Goal: Task Accomplishment & Management: Manage account settings

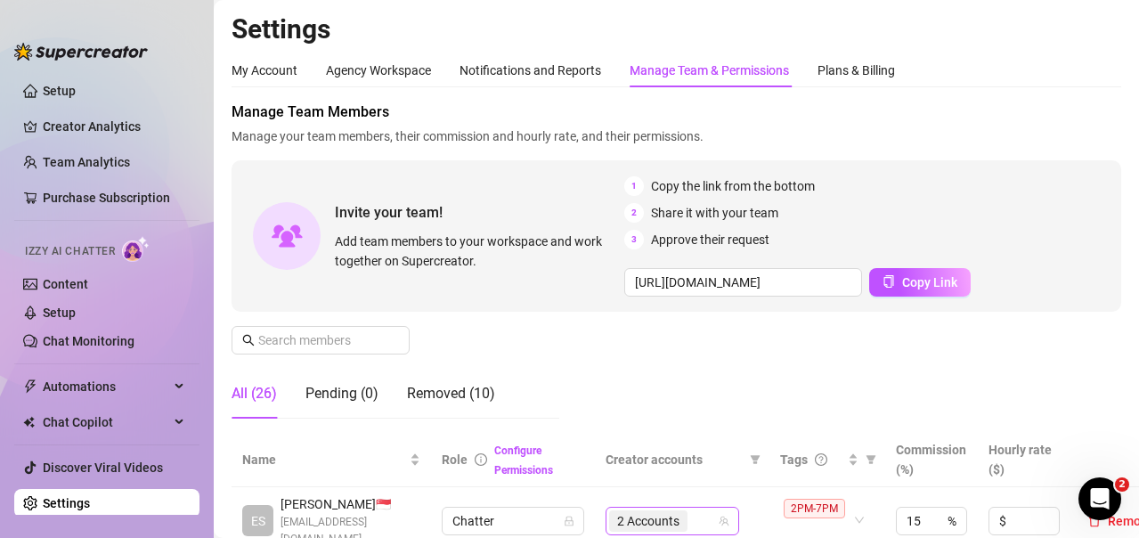
scroll to position [356, 0]
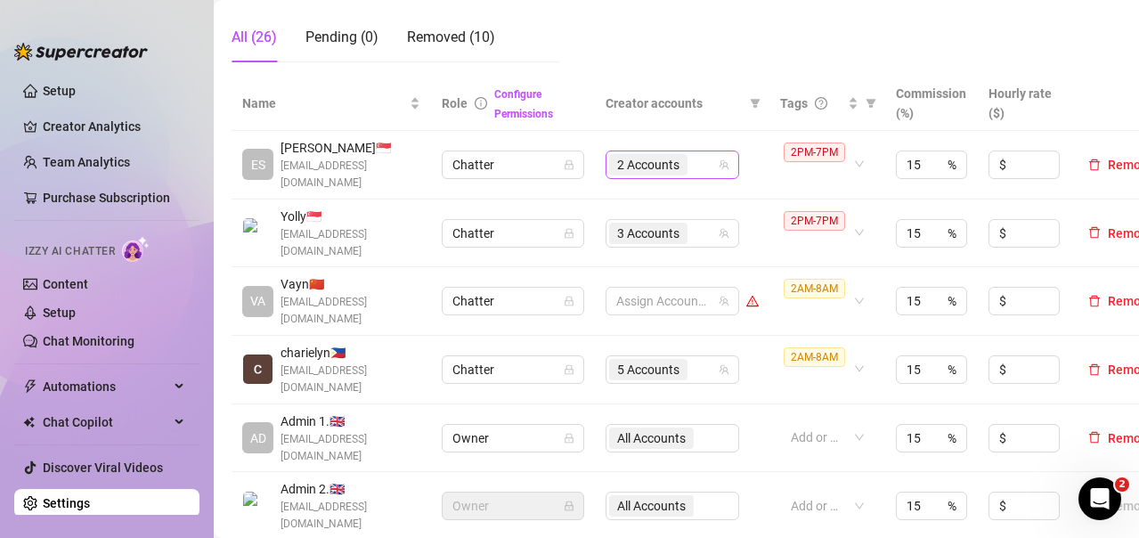
click at [703, 165] on div "2 Accounts" at bounding box center [663, 164] width 108 height 25
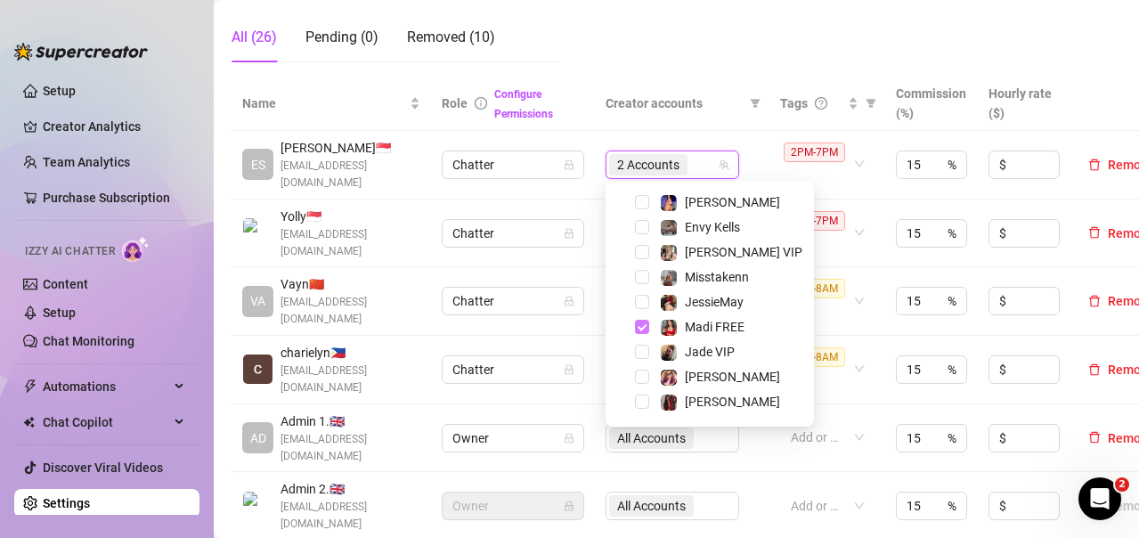
scroll to position [89, 0]
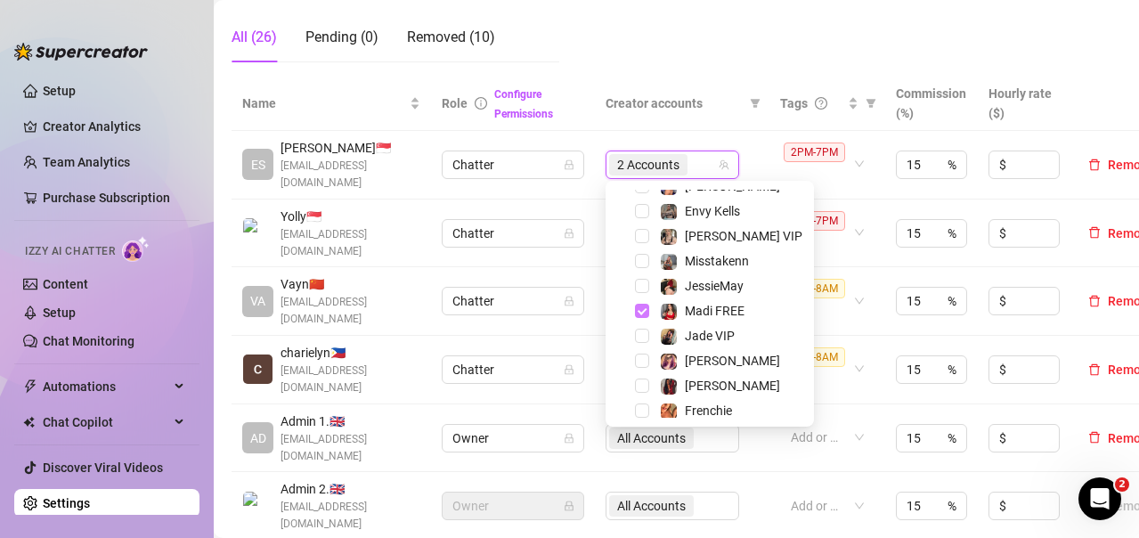
click at [643, 308] on span "Select tree node" at bounding box center [642, 311] width 14 height 14
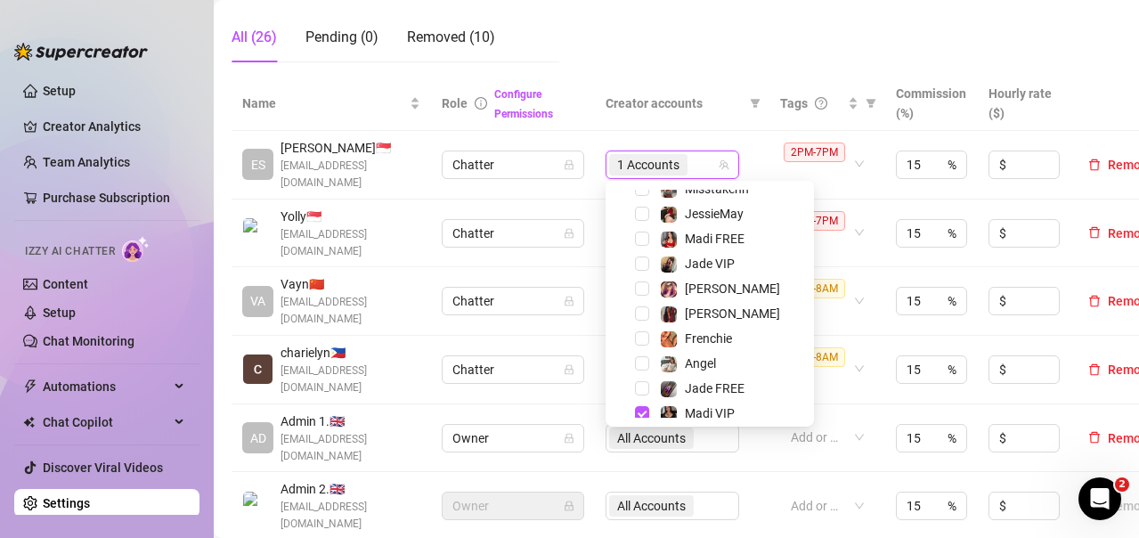
scroll to position [171, 0]
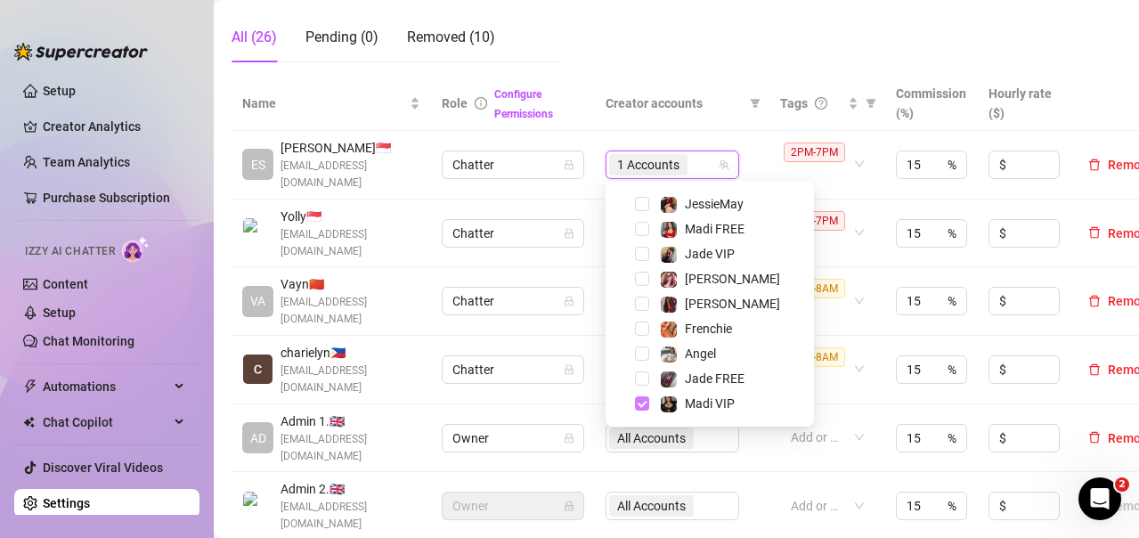
click at [641, 402] on span "Select tree node" at bounding box center [642, 403] width 14 height 14
click at [723, 103] on span "Creator accounts" at bounding box center [674, 104] width 137 height 20
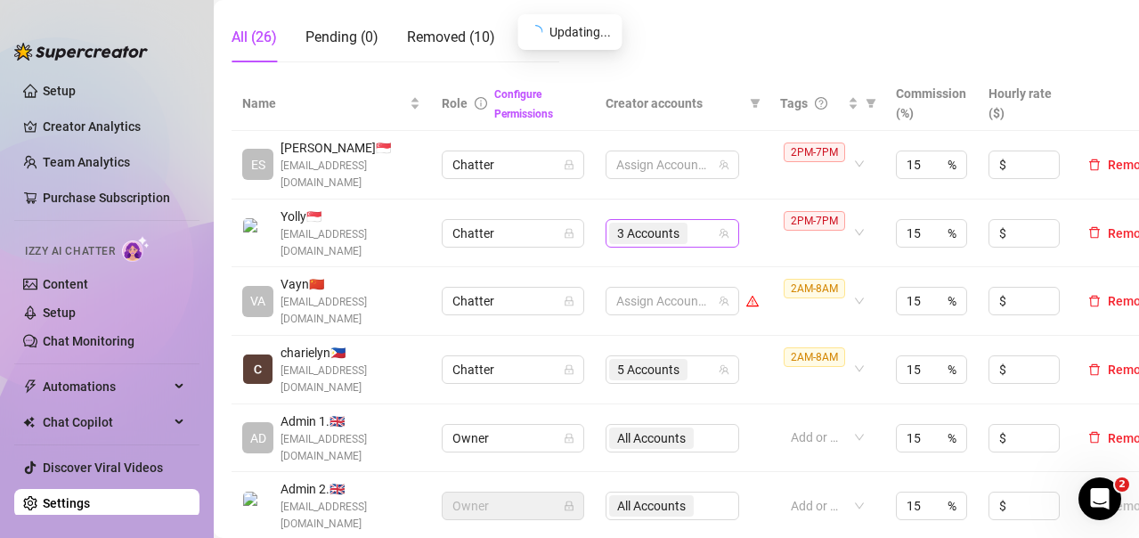
click at [696, 233] on div "3 Accounts" at bounding box center [663, 233] width 108 height 25
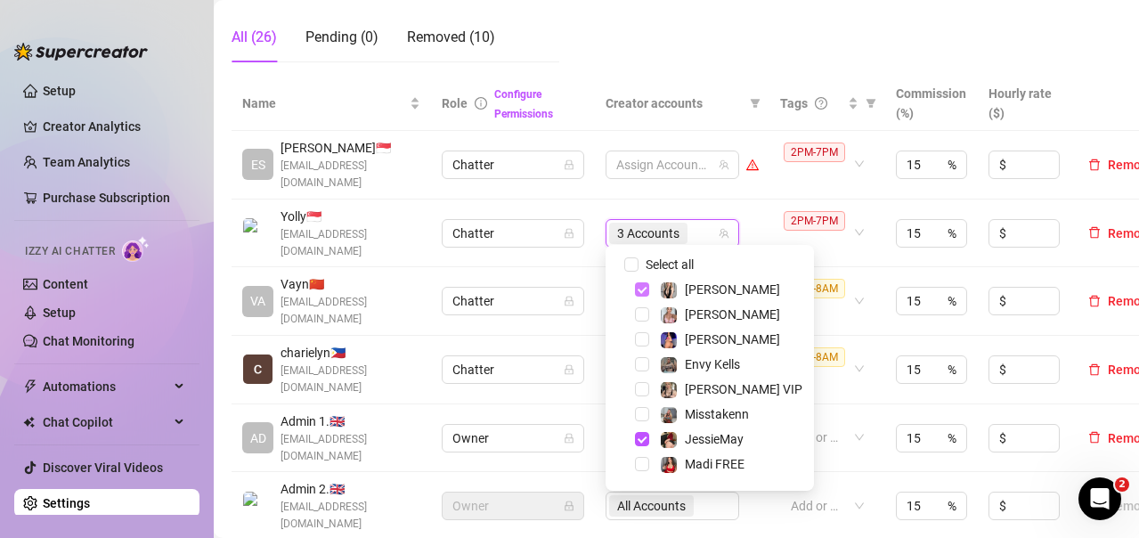
click at [641, 288] on span "Select tree node" at bounding box center [642, 289] width 14 height 14
click at [648, 436] on span "Select tree node" at bounding box center [642, 439] width 14 height 14
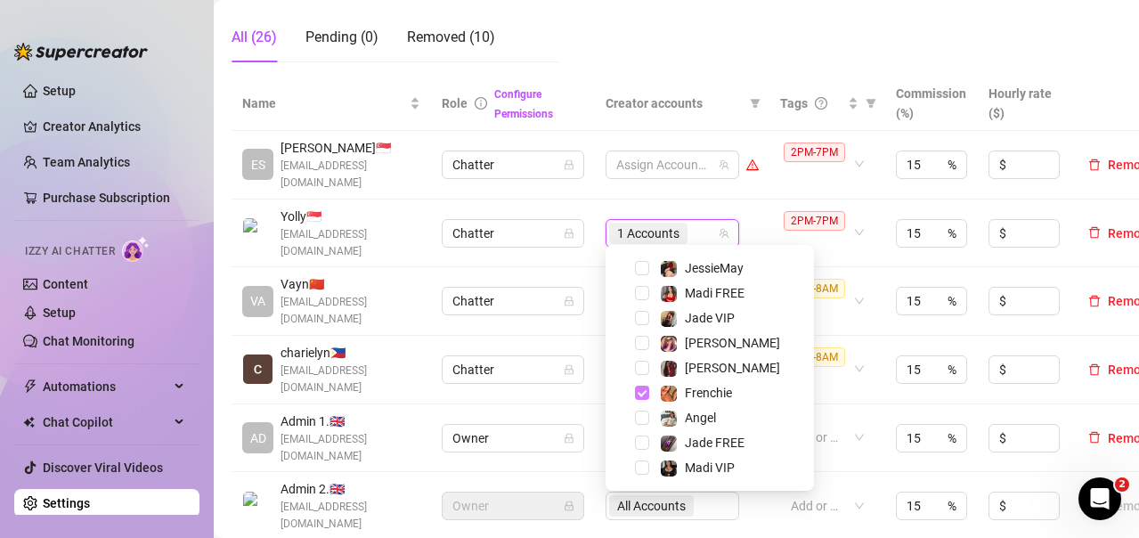
click at [643, 388] on span "Select tree node" at bounding box center [642, 393] width 14 height 14
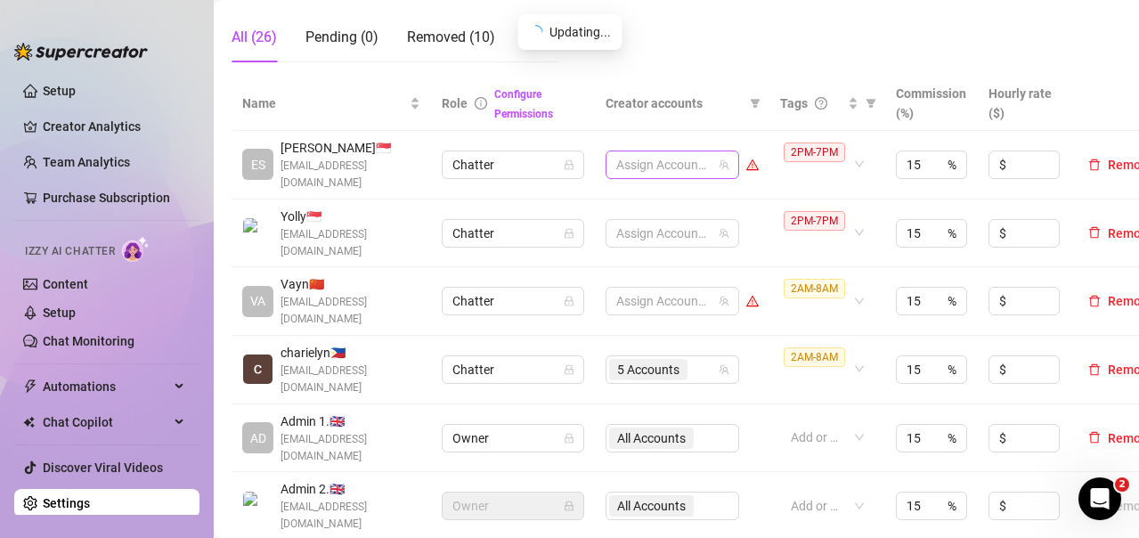
scroll to position [445, 0]
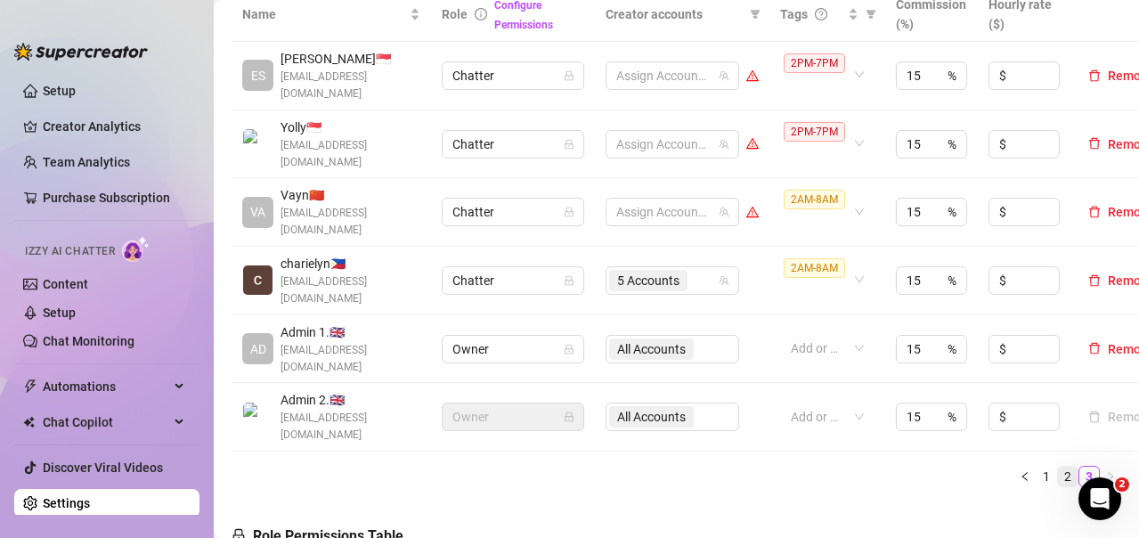
click at [1058, 467] on link "2" at bounding box center [1068, 477] width 20 height 20
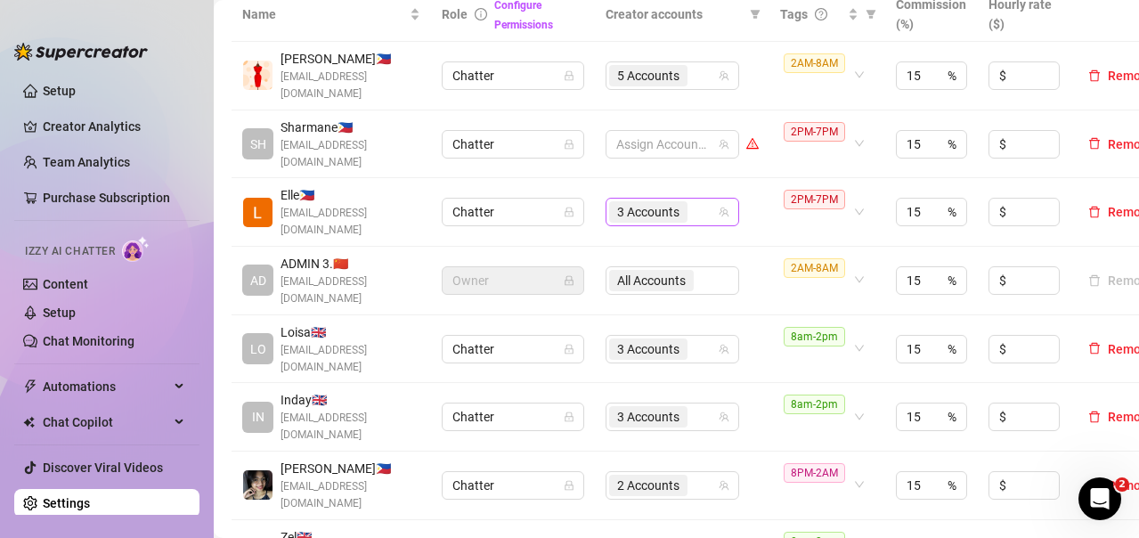
click at [703, 209] on div "3 Accounts" at bounding box center [663, 212] width 108 height 25
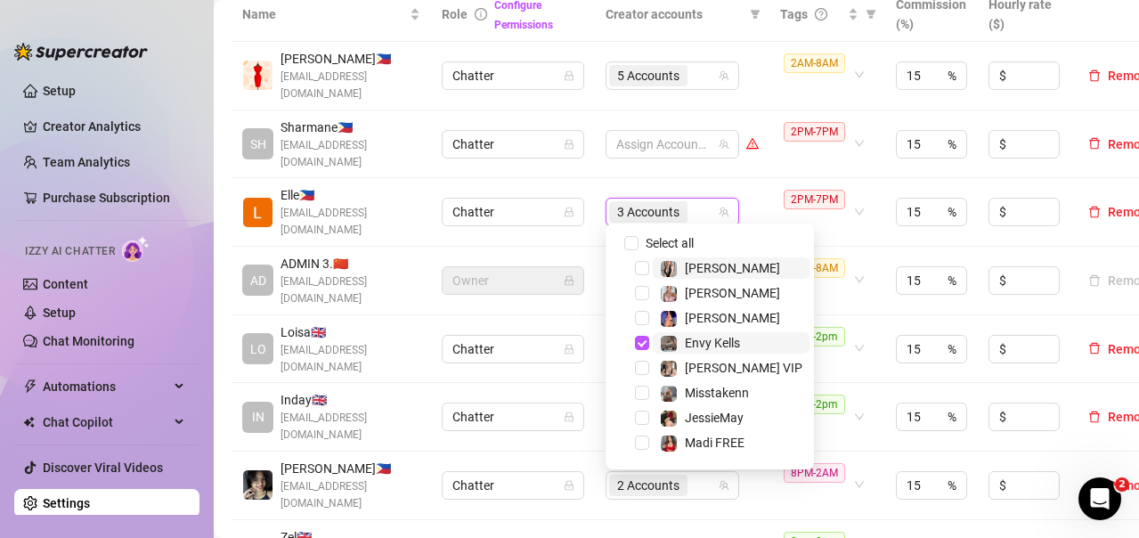
scroll to position [89, 0]
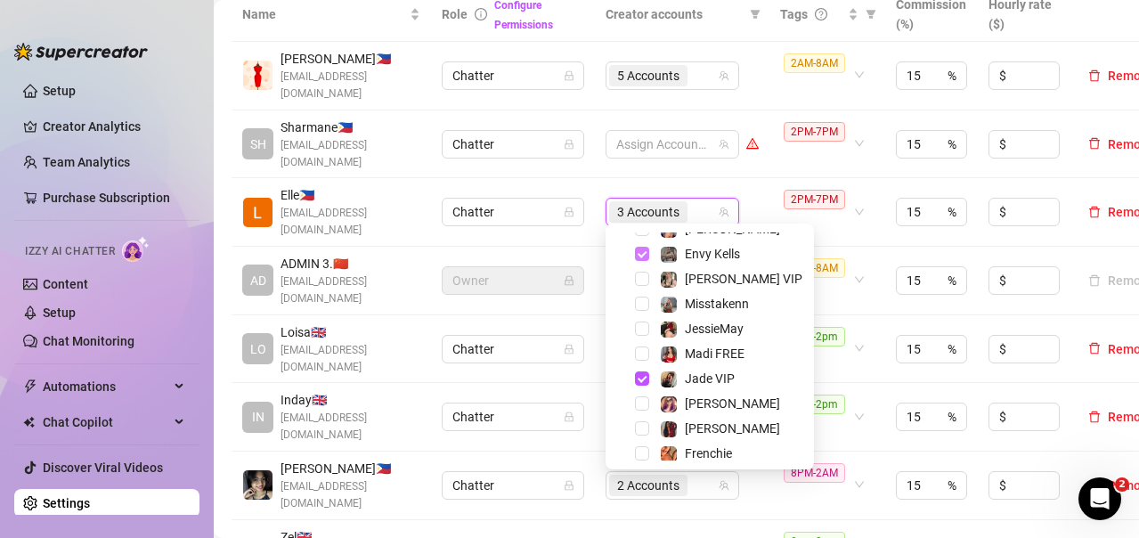
click at [641, 256] on span "Select tree node" at bounding box center [642, 254] width 14 height 14
click at [641, 382] on span "Select tree node" at bounding box center [642, 378] width 14 height 14
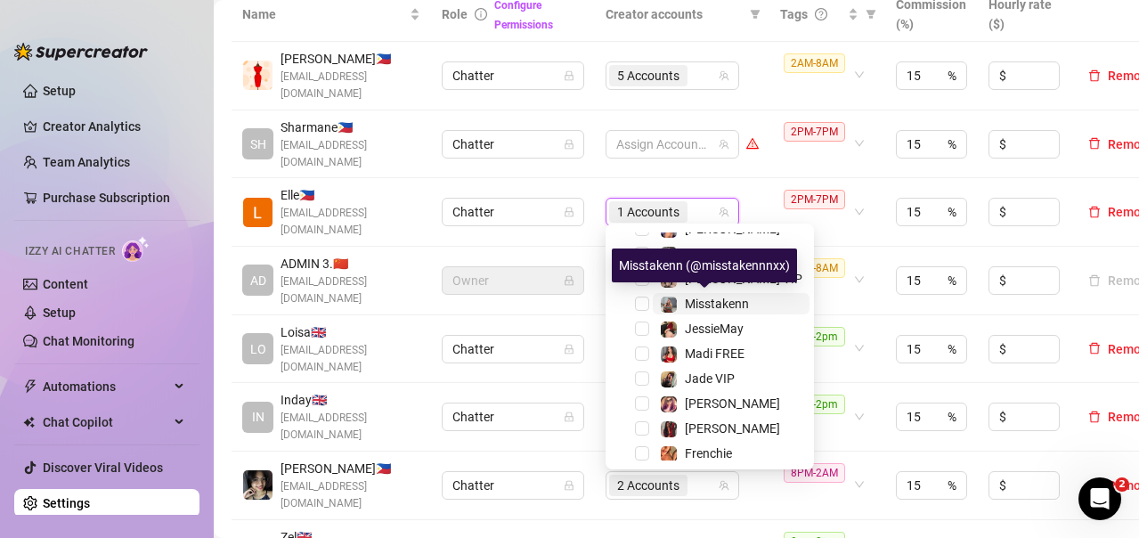
scroll to position [171, 0]
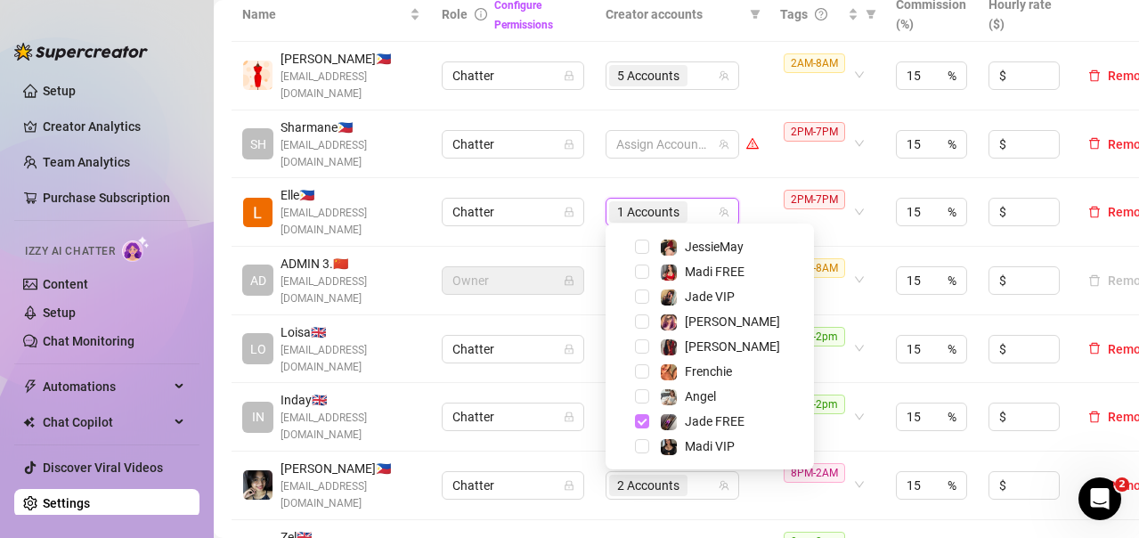
click at [638, 418] on span "Select tree node" at bounding box center [642, 421] width 14 height 14
click at [588, 178] on td "Chatter" at bounding box center [513, 212] width 164 height 69
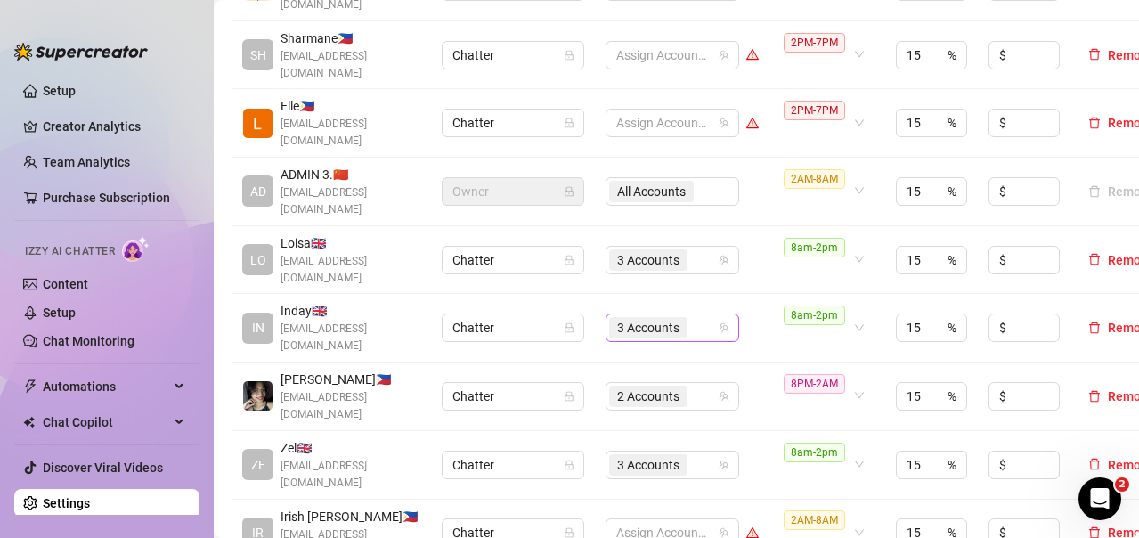
scroll to position [624, 0]
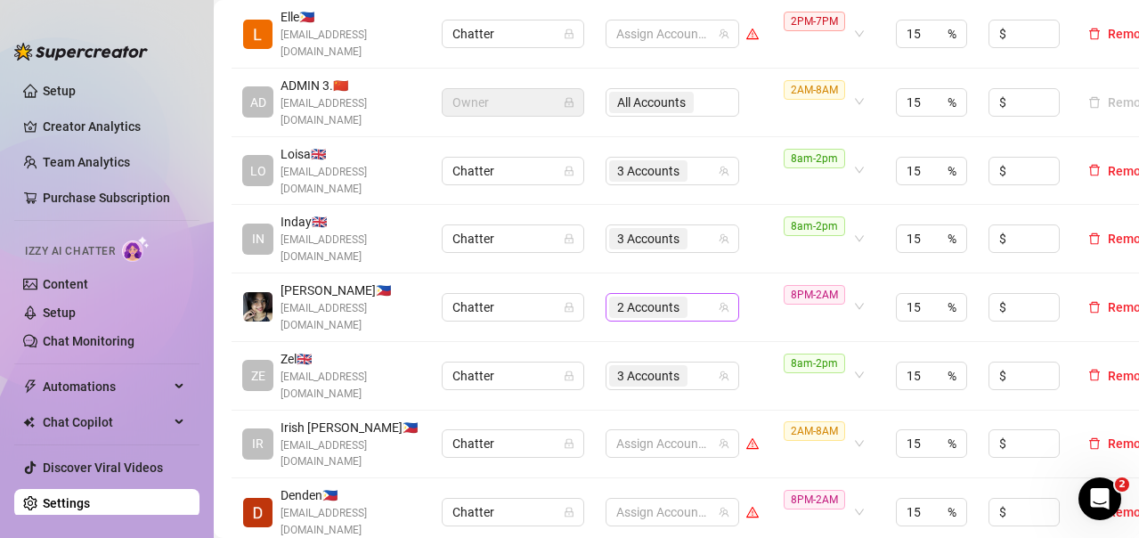
click at [696, 295] on div "2 Accounts" at bounding box center [663, 307] width 108 height 25
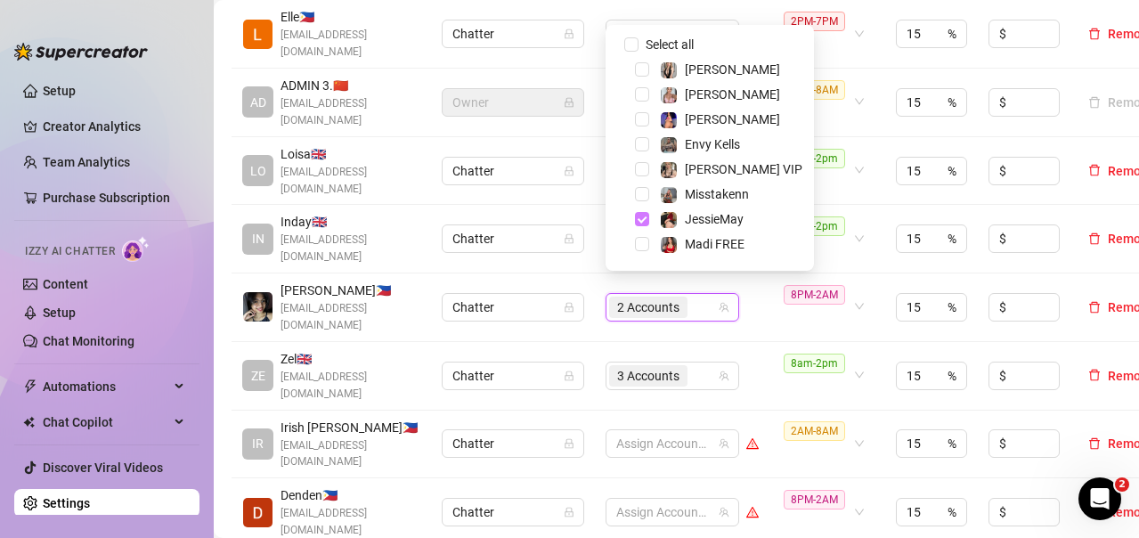
click at [635, 221] on span "Select tree node" at bounding box center [642, 219] width 14 height 14
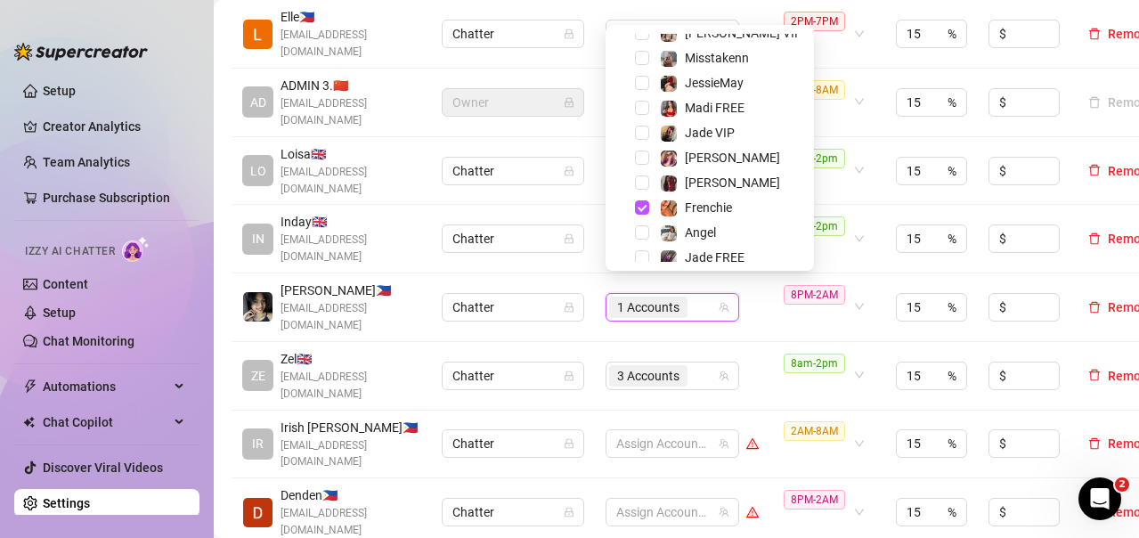
scroll to position [171, 0]
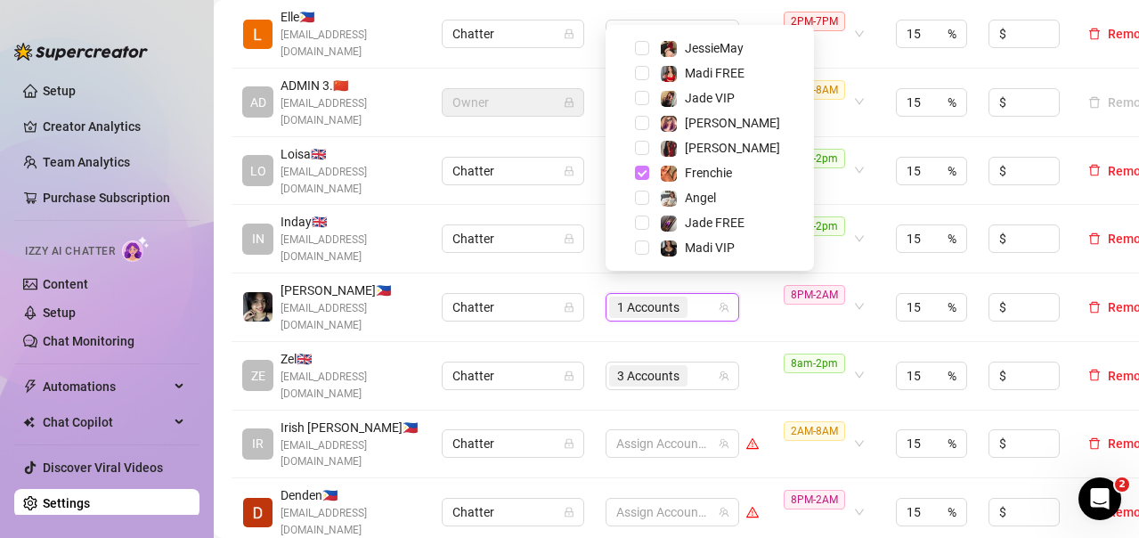
click at [646, 177] on span "Select tree node" at bounding box center [642, 173] width 14 height 14
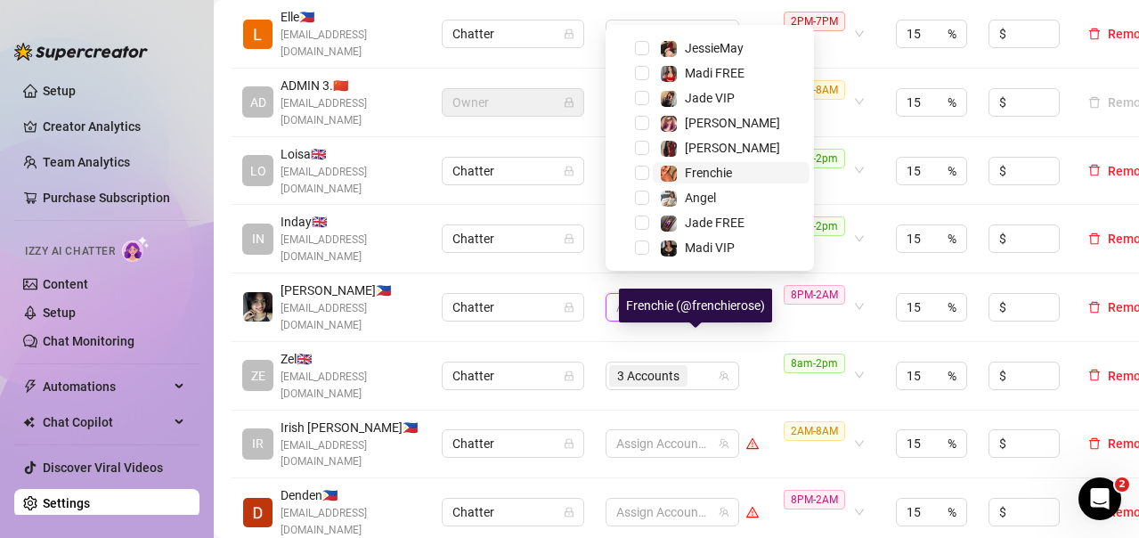
scroll to position [0, 0]
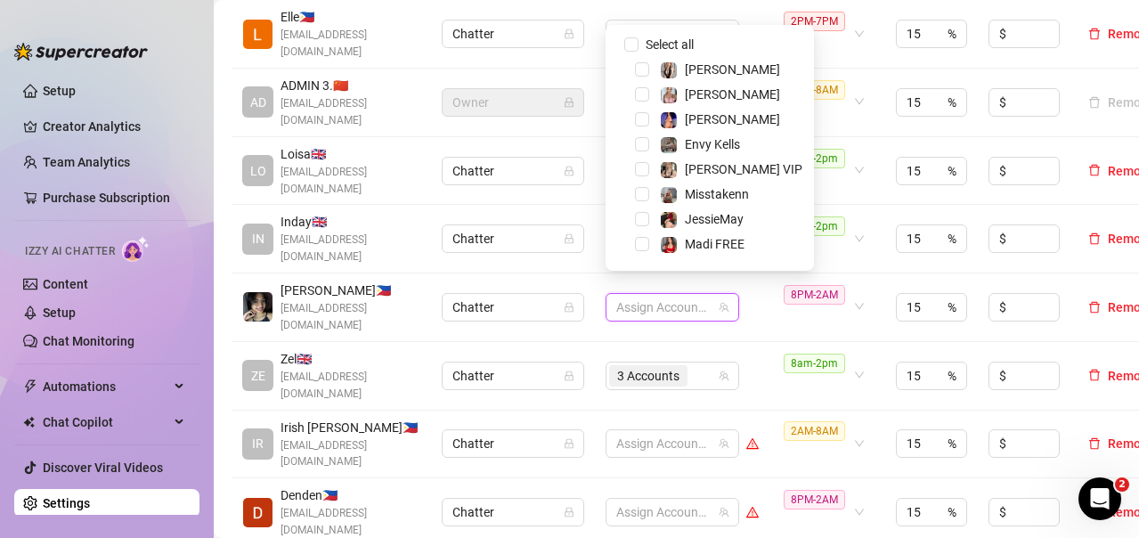
drag, startPoint x: 577, startPoint y: 258, endPoint x: 742, endPoint y: 280, distance: 166.2
click at [577, 273] on td "Chatter" at bounding box center [513, 307] width 164 height 69
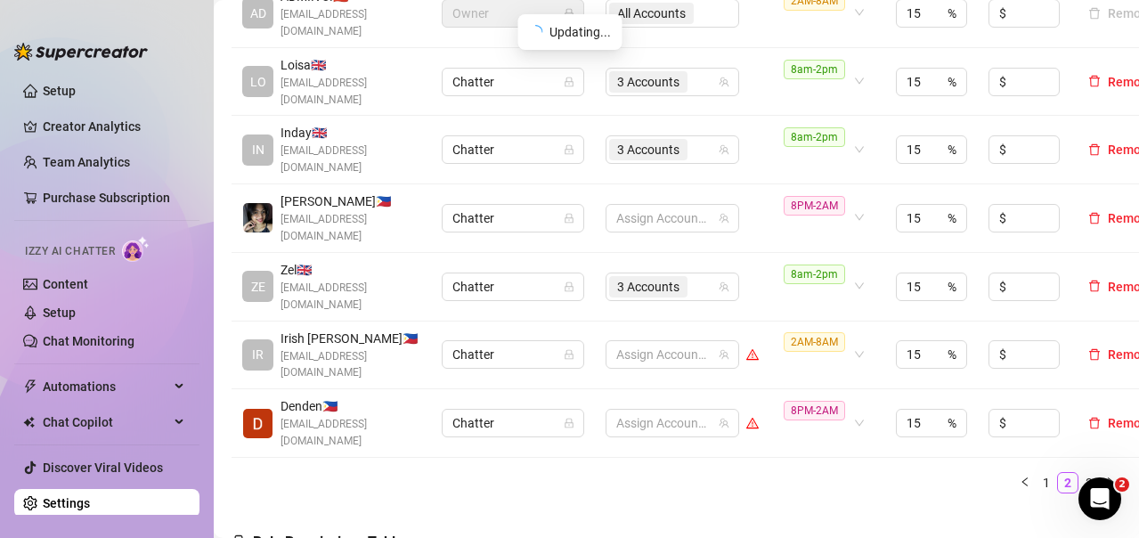
scroll to position [802, 0]
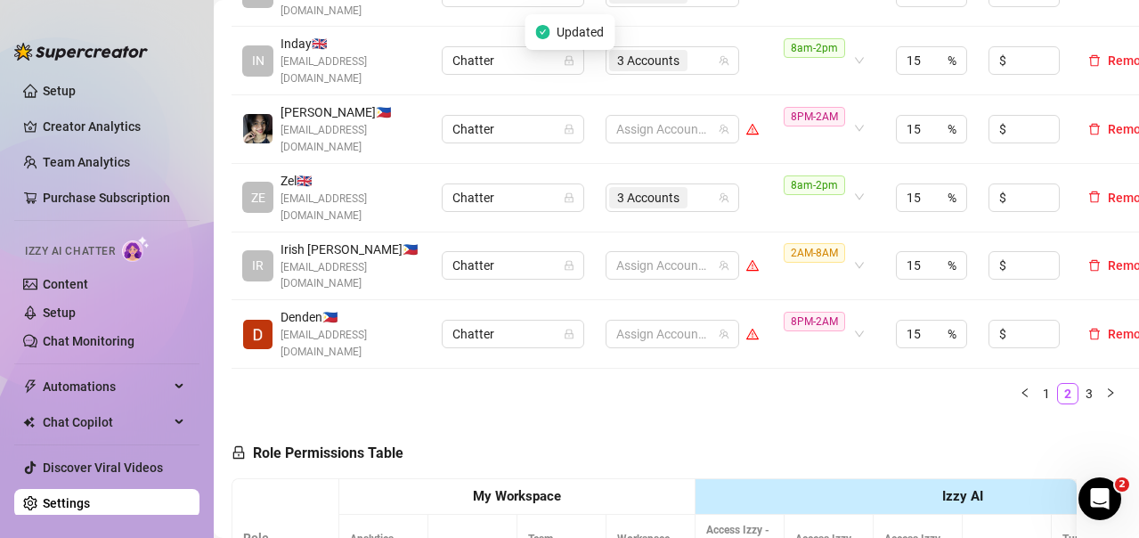
drag, startPoint x: 1032, startPoint y: 362, endPoint x: 571, endPoint y: 537, distance: 492.9
click at [1037, 384] on link "1" at bounding box center [1047, 394] width 20 height 20
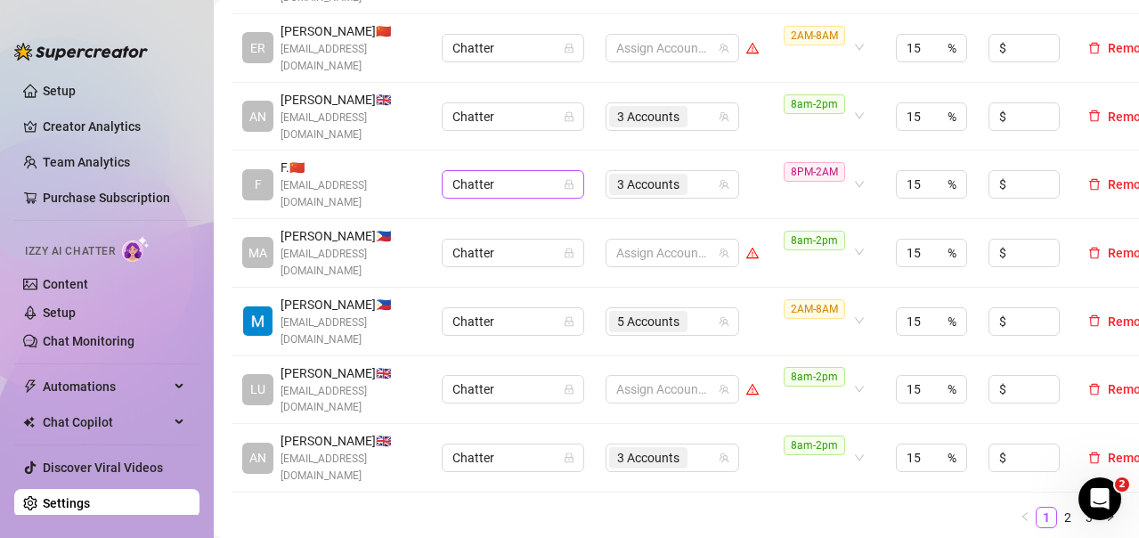
scroll to position [571, 0]
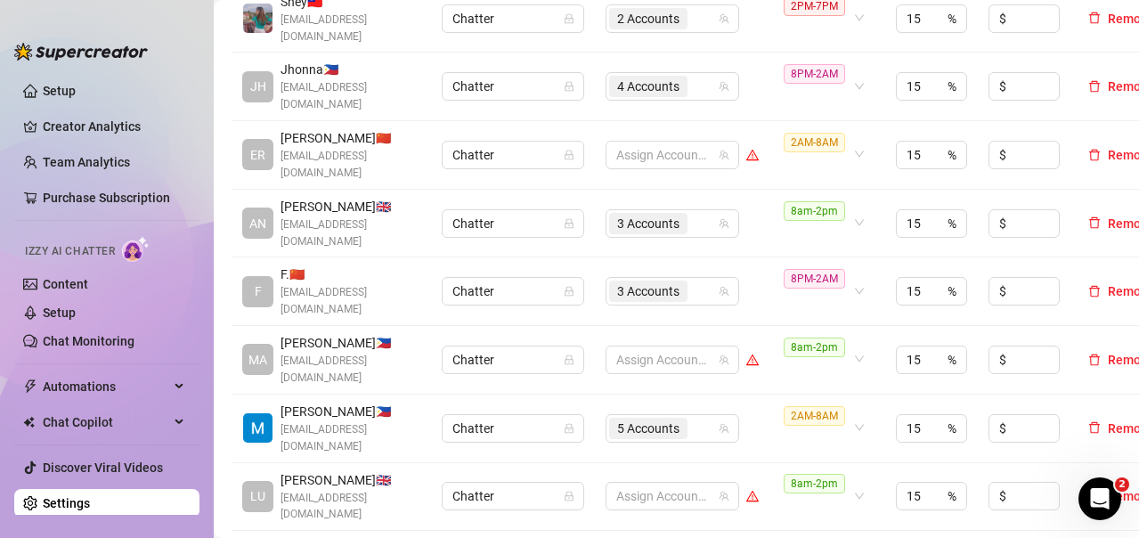
click at [690, 31] on div "2 Accounts" at bounding box center [650, 18] width 82 height 25
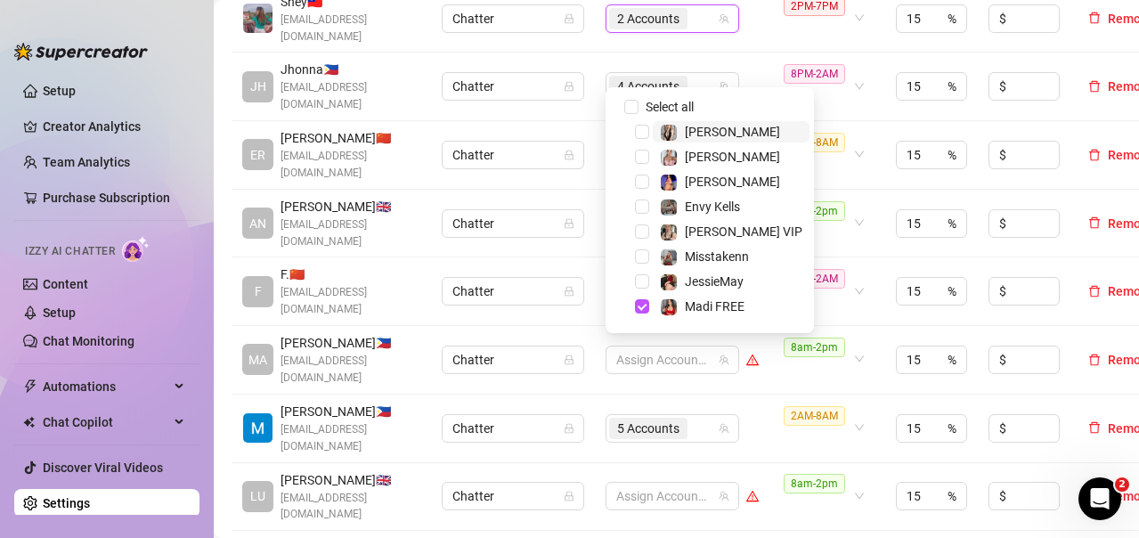
scroll to position [445, 0]
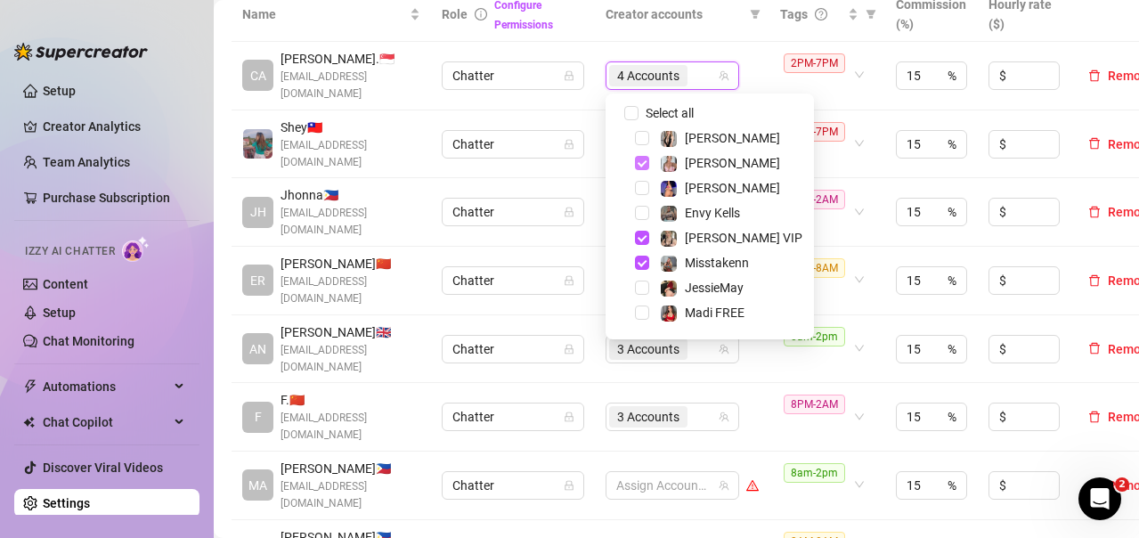
click at [639, 167] on span "Select tree node" at bounding box center [642, 163] width 14 height 14
click at [645, 238] on span "Select tree node" at bounding box center [642, 238] width 14 height 14
click at [645, 263] on span "Select tree node" at bounding box center [642, 263] width 14 height 14
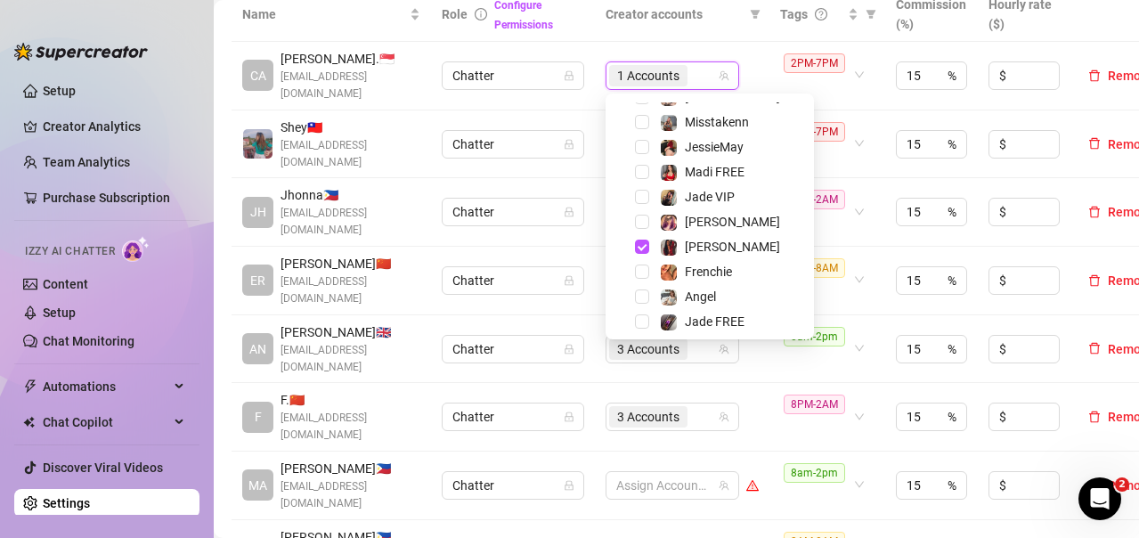
scroll to position [171, 0]
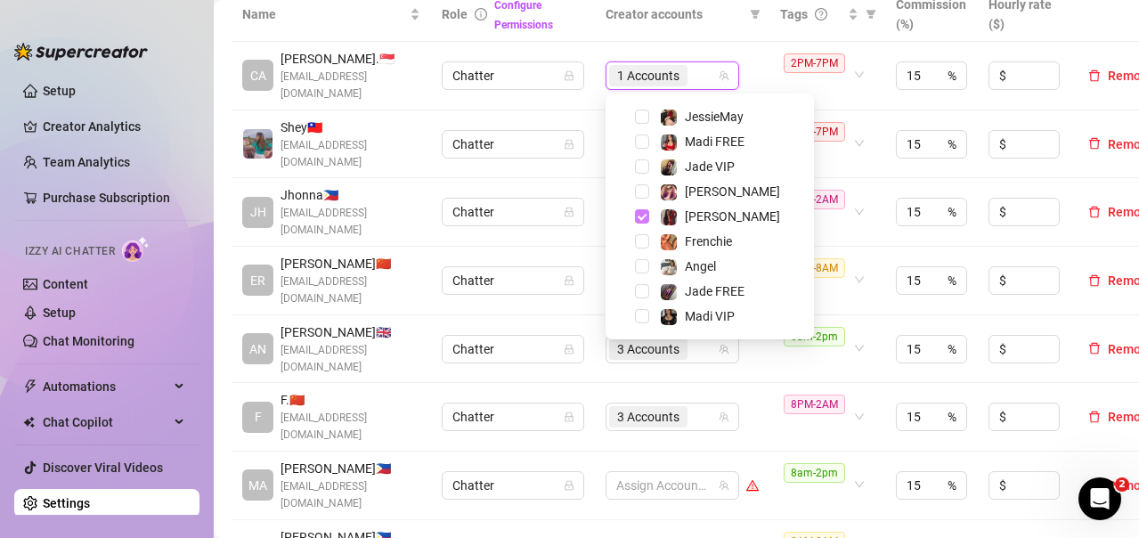
click at [639, 216] on span "Select tree node" at bounding box center [642, 216] width 14 height 14
click at [697, 37] on th "Creator accounts" at bounding box center [682, 15] width 175 height 54
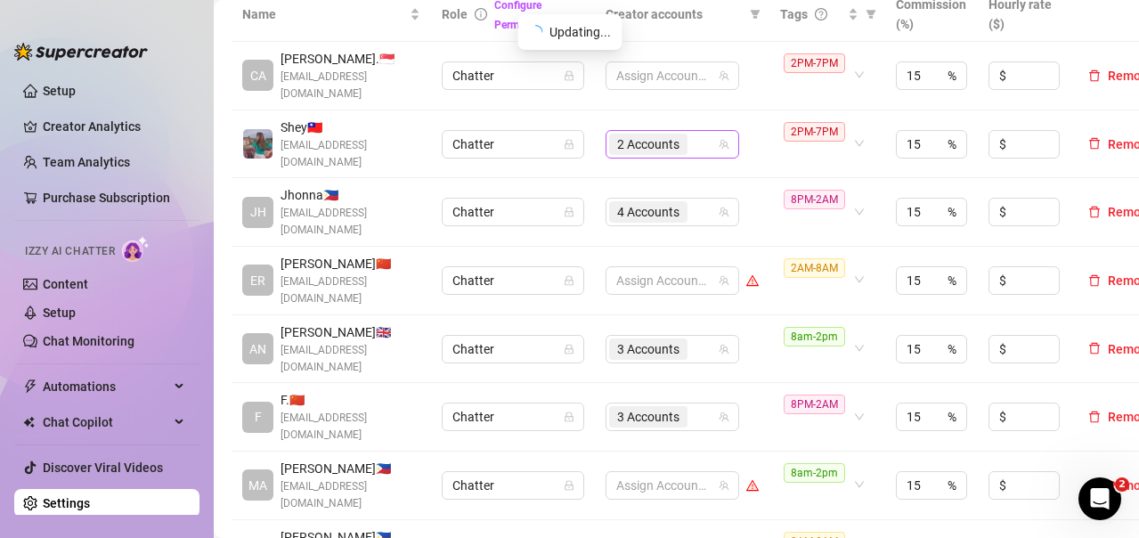
click at [710, 151] on div "2 Accounts" at bounding box center [663, 144] width 108 height 25
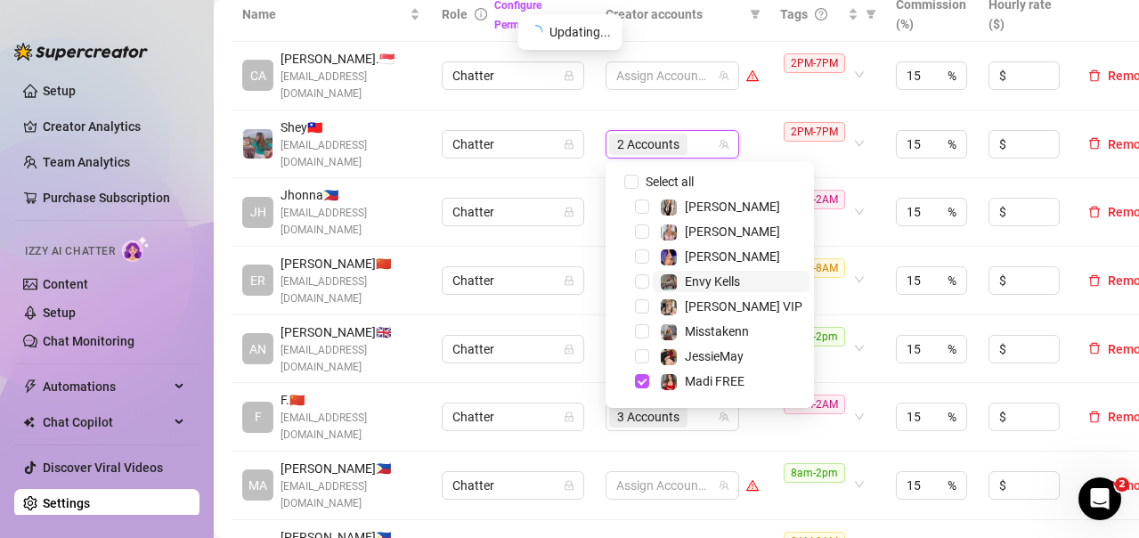
scroll to position [89, 0]
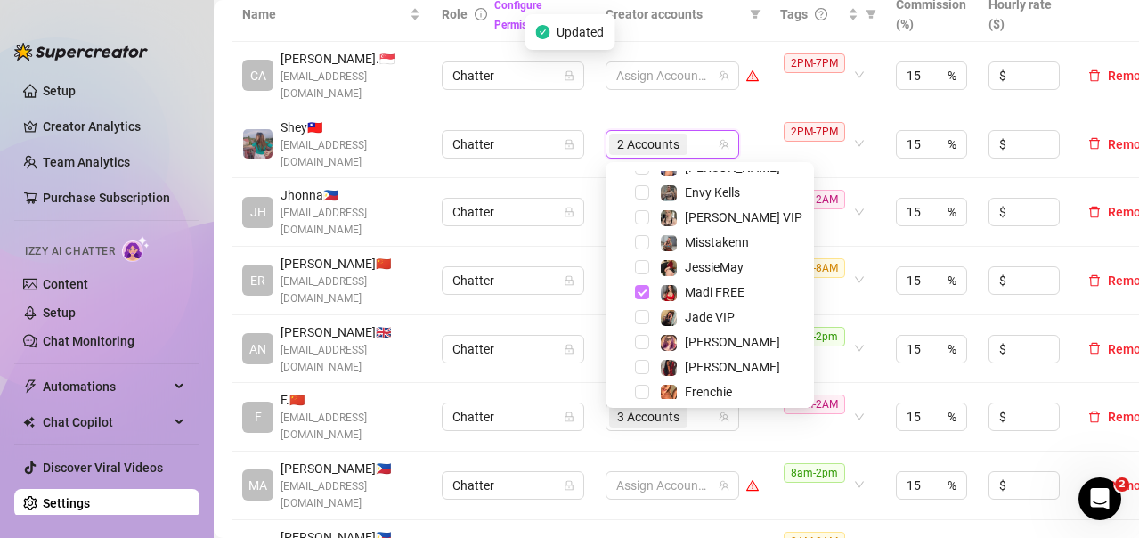
click at [649, 294] on span "Select tree node" at bounding box center [642, 292] width 14 height 14
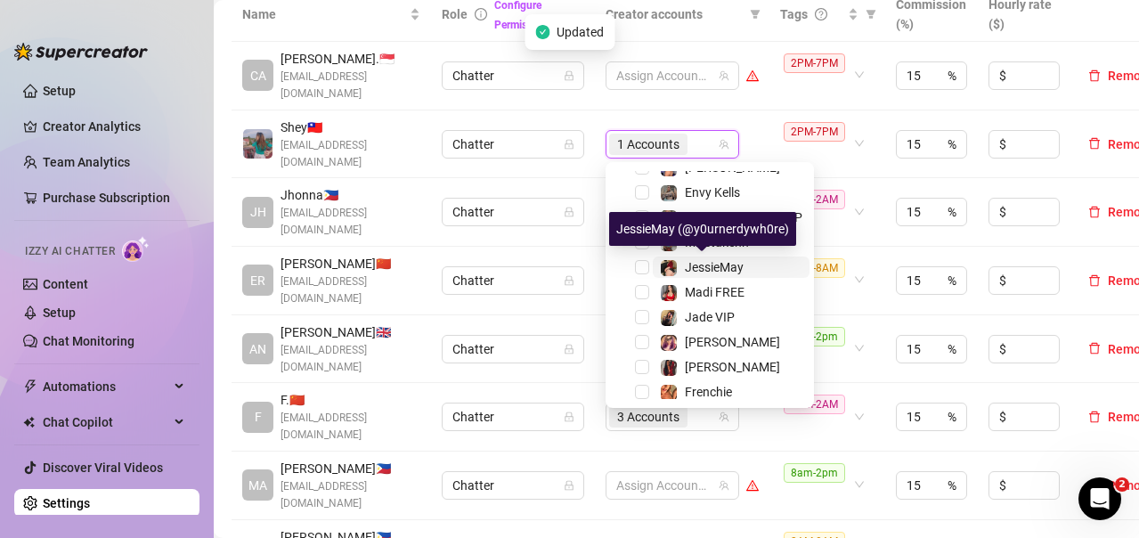
scroll to position [171, 0]
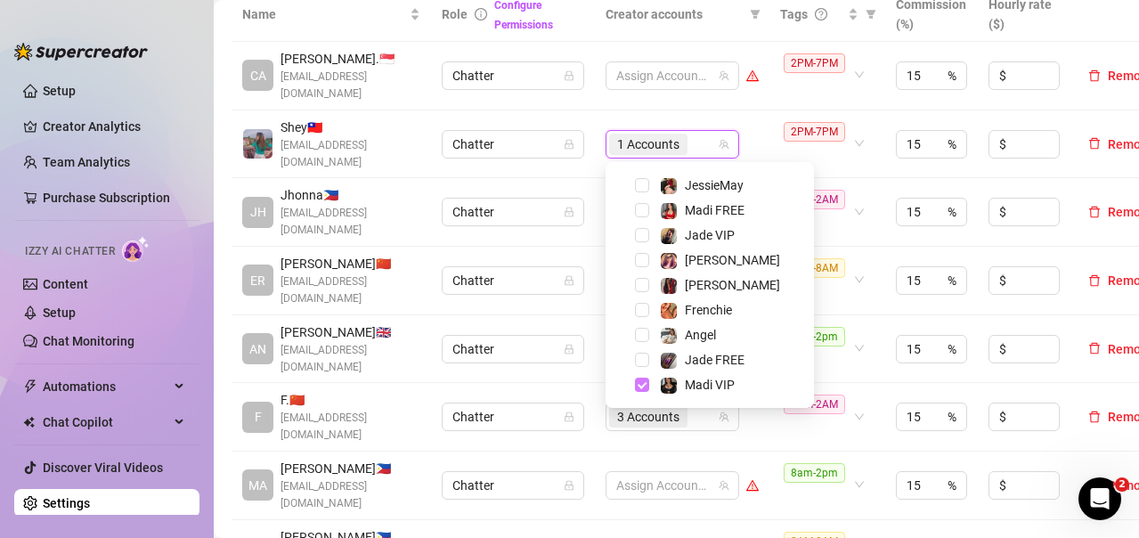
click at [643, 385] on span "Select tree node" at bounding box center [642, 385] width 14 height 14
click at [743, 113] on td "Assign Accounts" at bounding box center [682, 144] width 175 height 69
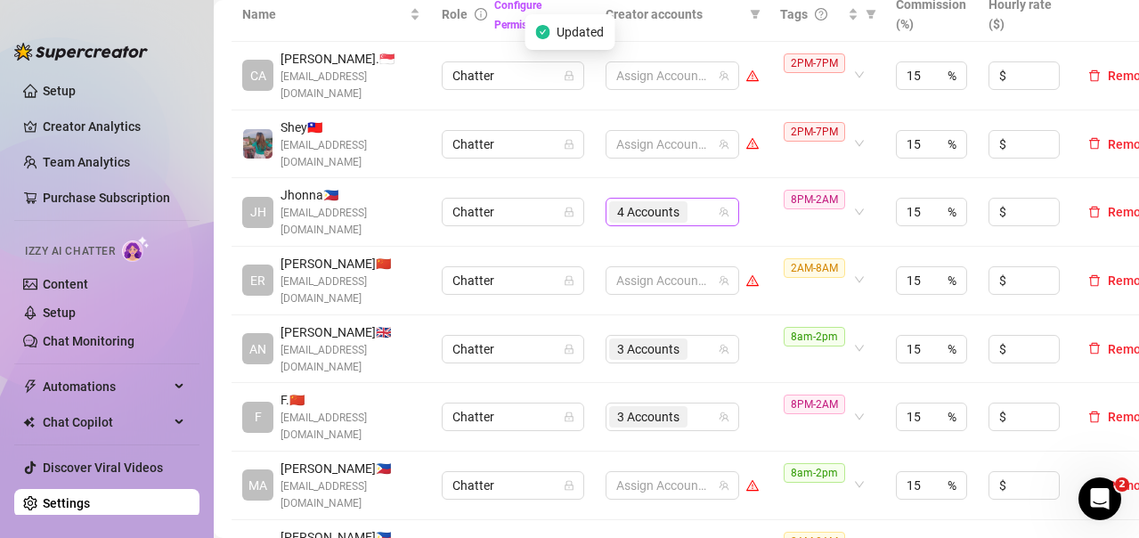
click at [703, 213] on div "4 Accounts" at bounding box center [663, 212] width 108 height 25
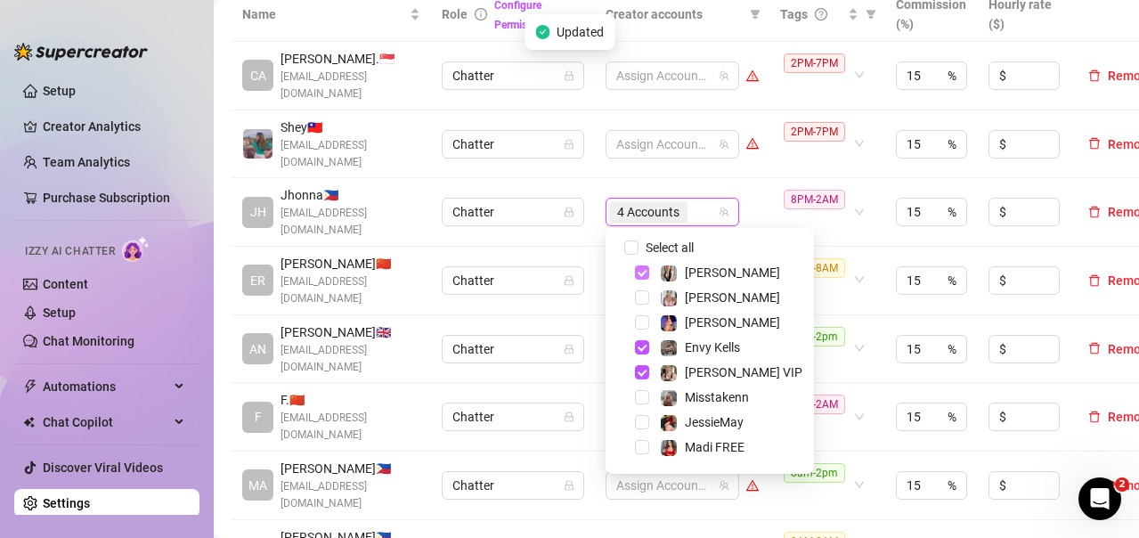
click at [645, 276] on span "Select tree node" at bounding box center [642, 272] width 14 height 14
click at [637, 349] on span "Select tree node" at bounding box center [642, 347] width 14 height 14
drag, startPoint x: 645, startPoint y: 379, endPoint x: 664, endPoint y: 346, distance: 37.9
click at [646, 376] on span "Select tree node" at bounding box center [642, 372] width 14 height 14
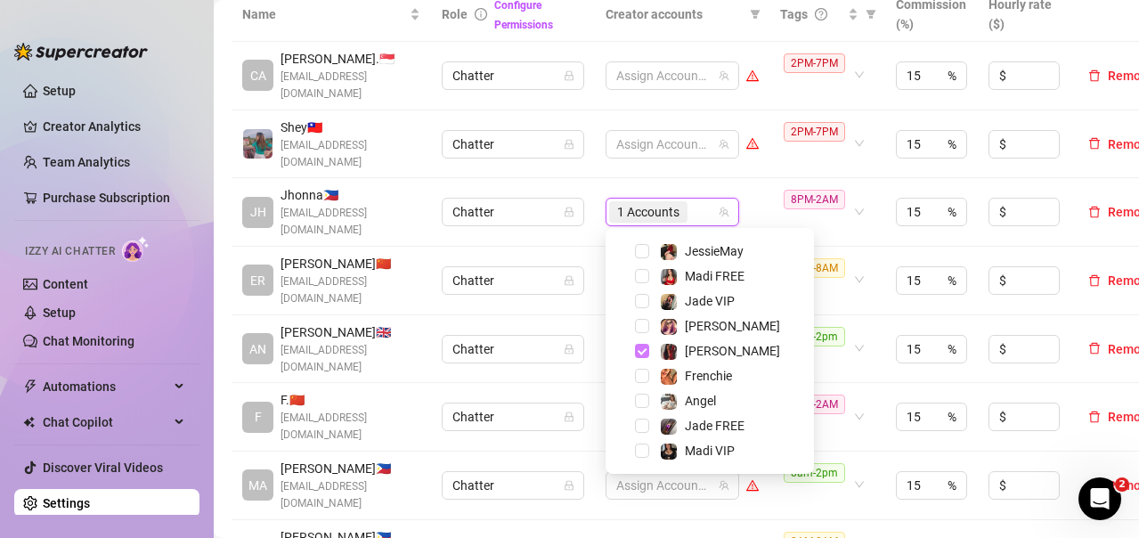
click at [641, 351] on span "Select tree node" at bounding box center [642, 351] width 14 height 14
click at [744, 176] on td "Assign Accounts" at bounding box center [682, 144] width 175 height 69
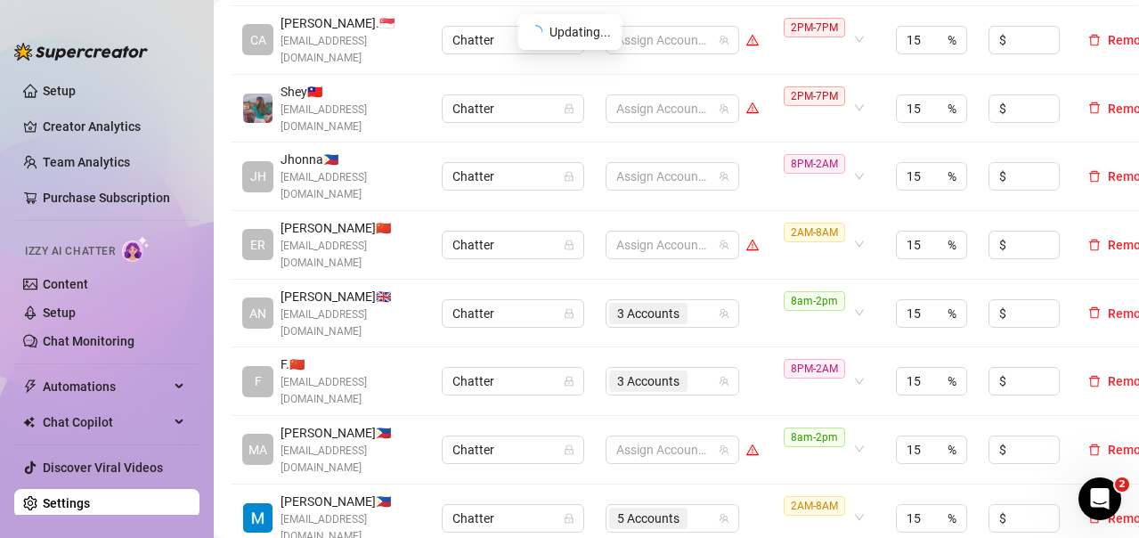
scroll to position [535, 0]
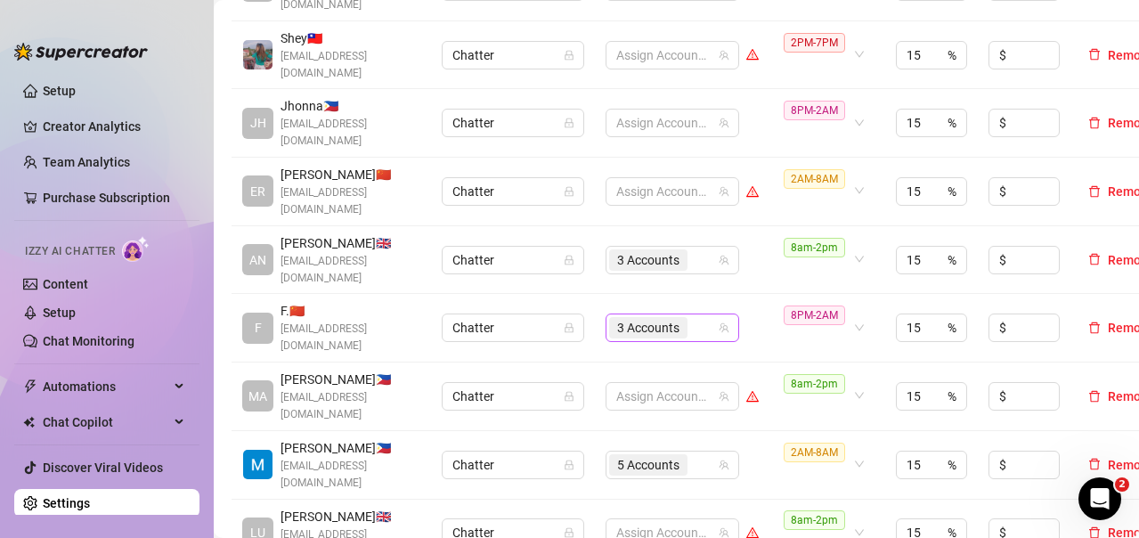
click at [698, 317] on div "3 Accounts" at bounding box center [663, 327] width 108 height 25
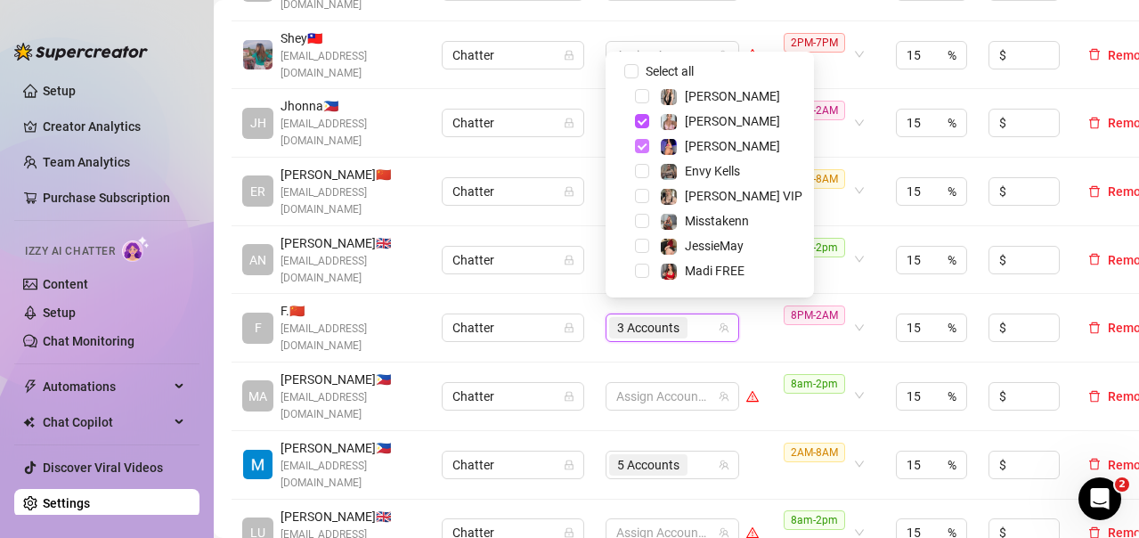
click at [636, 148] on span "Select tree node" at bounding box center [642, 146] width 14 height 14
click at [640, 112] on div "[PERSON_NAME]" at bounding box center [710, 120] width 200 height 21
click at [641, 120] on span "Select tree node" at bounding box center [642, 121] width 14 height 14
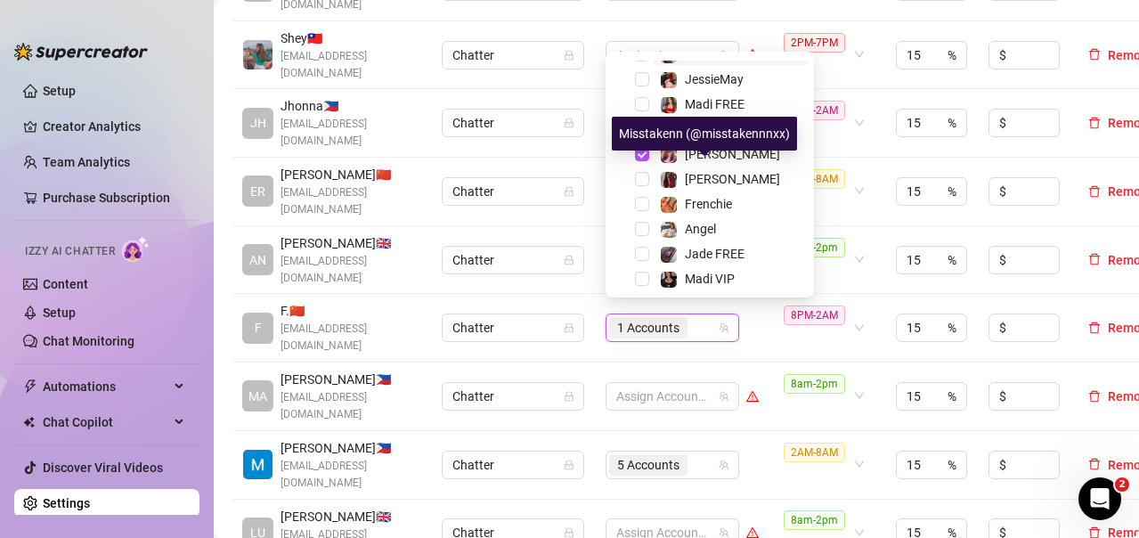
scroll to position [171, 0]
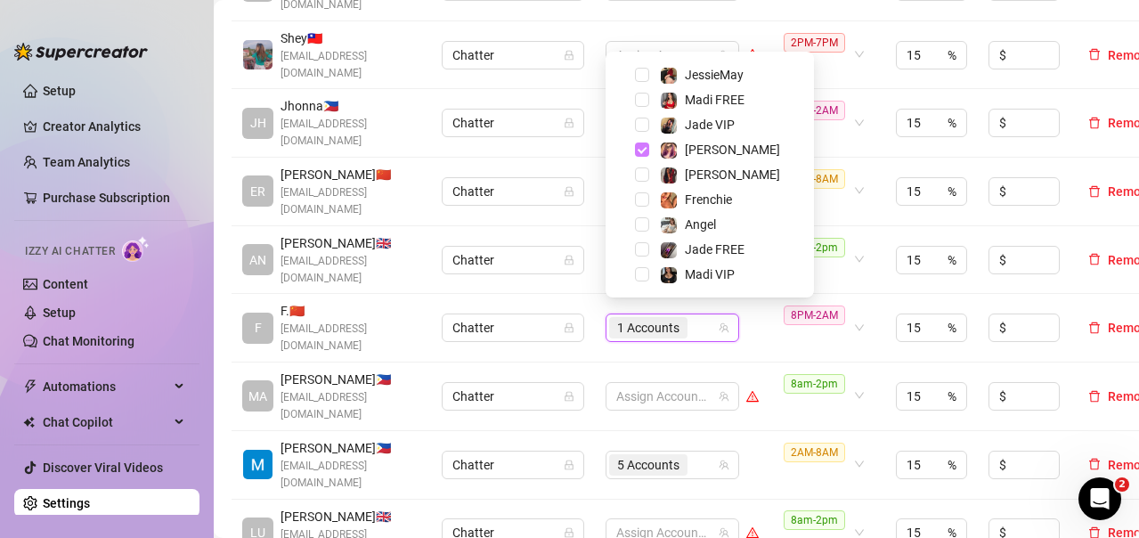
click at [644, 150] on span "Select tree node" at bounding box center [642, 150] width 14 height 14
drag, startPoint x: 767, startPoint y: 314, endPoint x: 738, endPoint y: 327, distance: 31.9
click at [767, 314] on td "Assign Accounts" at bounding box center [682, 328] width 175 height 69
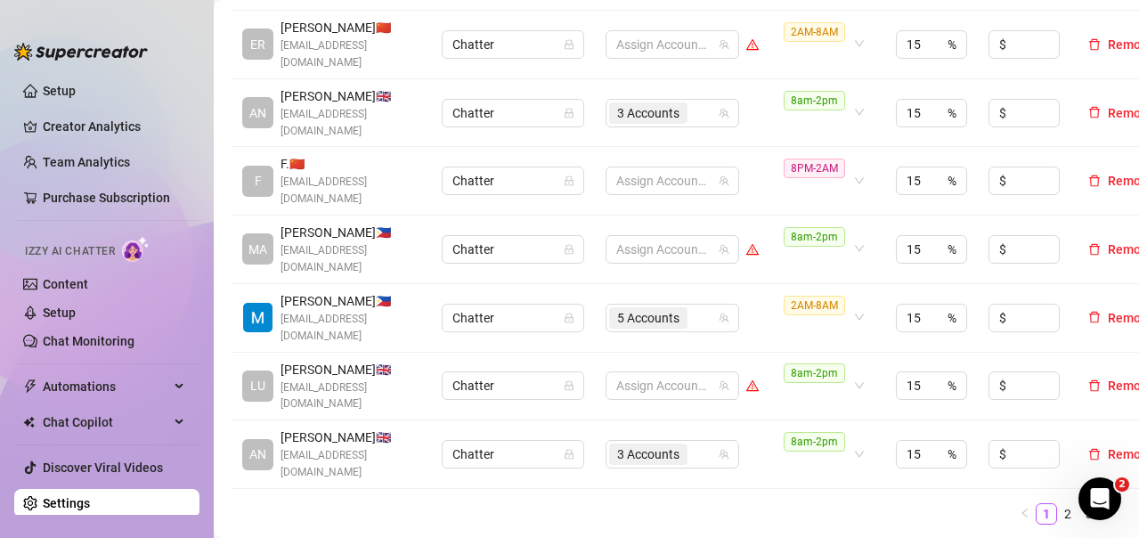
scroll to position [713, 0]
